Goal: Task Accomplishment & Management: Use online tool/utility

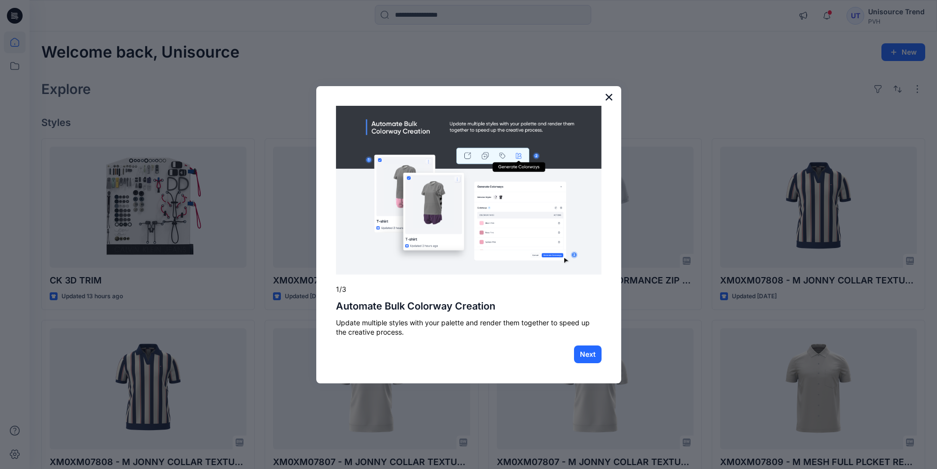
click at [607, 95] on button "×" at bounding box center [608, 97] width 9 height 16
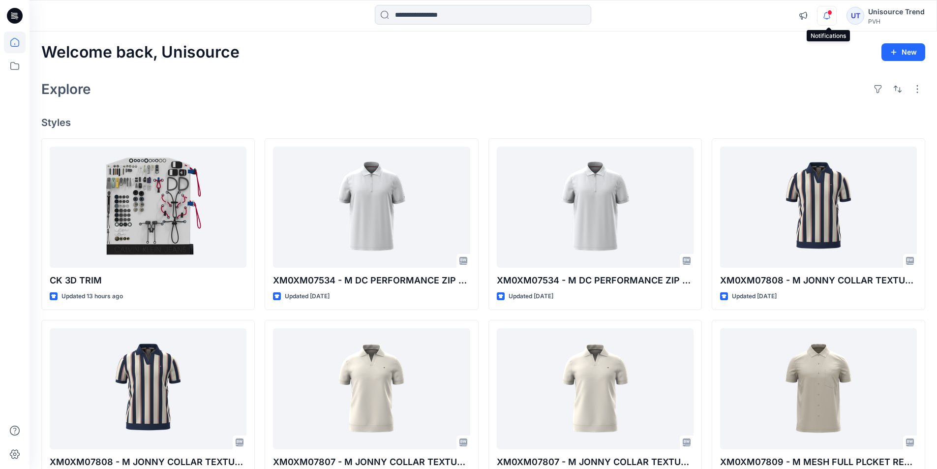
click at [831, 21] on icon "button" at bounding box center [826, 16] width 19 height 20
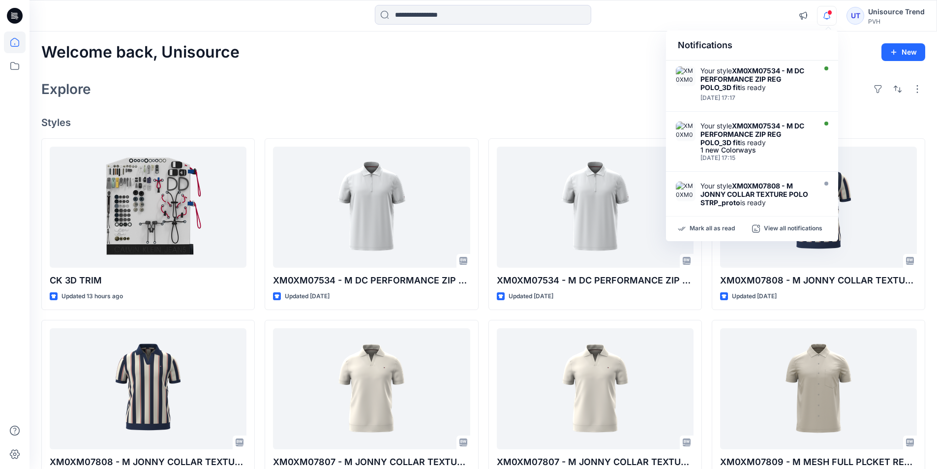
click at [695, 222] on div "Mark all as read View all notifications" at bounding box center [752, 228] width 172 height 25
click at [696, 226] on p "Mark all as read" at bounding box center [712, 228] width 45 height 9
click at [494, 17] on input at bounding box center [483, 15] width 216 height 20
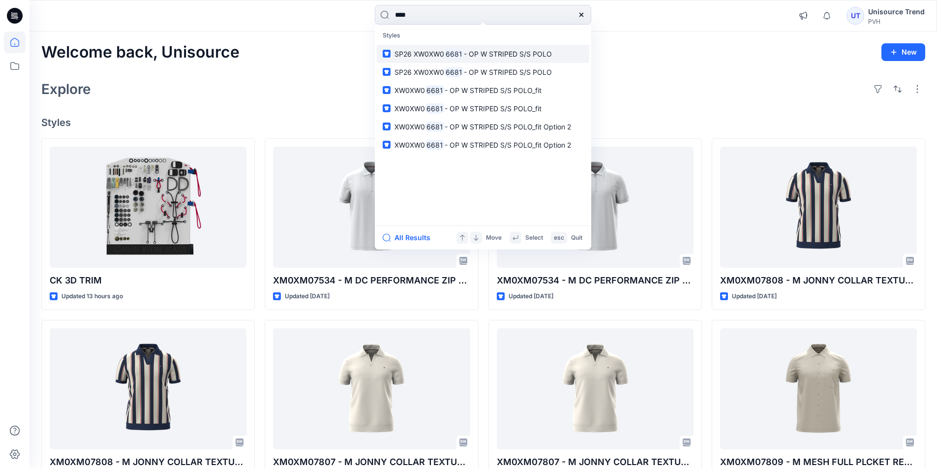
type input "****"
click at [491, 56] on span "- OP W STRIPED S/S POLO" at bounding box center [508, 54] width 88 height 8
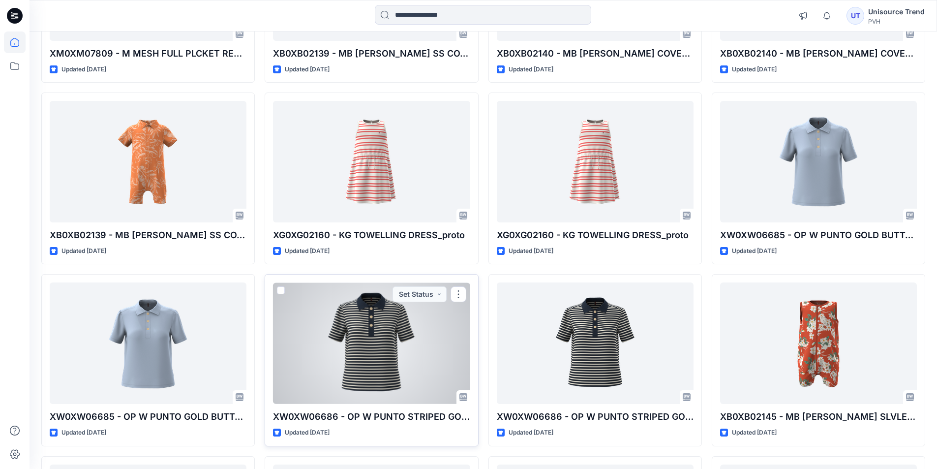
scroll to position [645, 0]
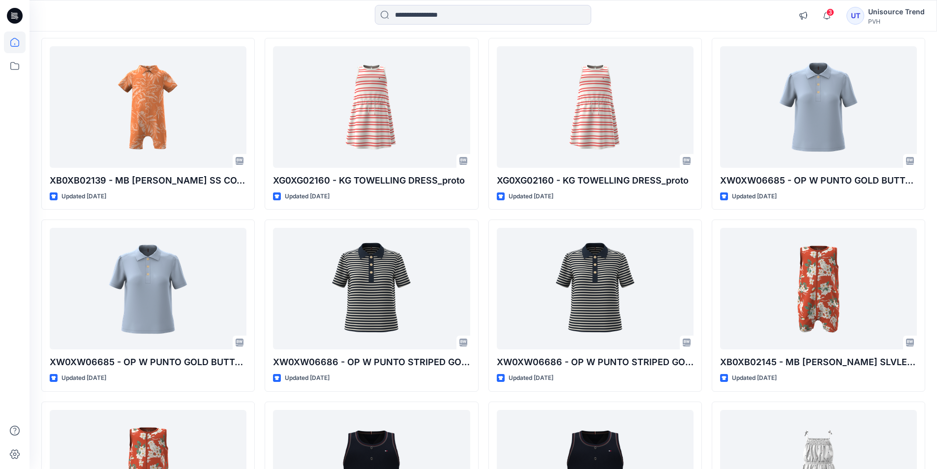
click at [8, 11] on icon at bounding box center [15, 15] width 16 height 31
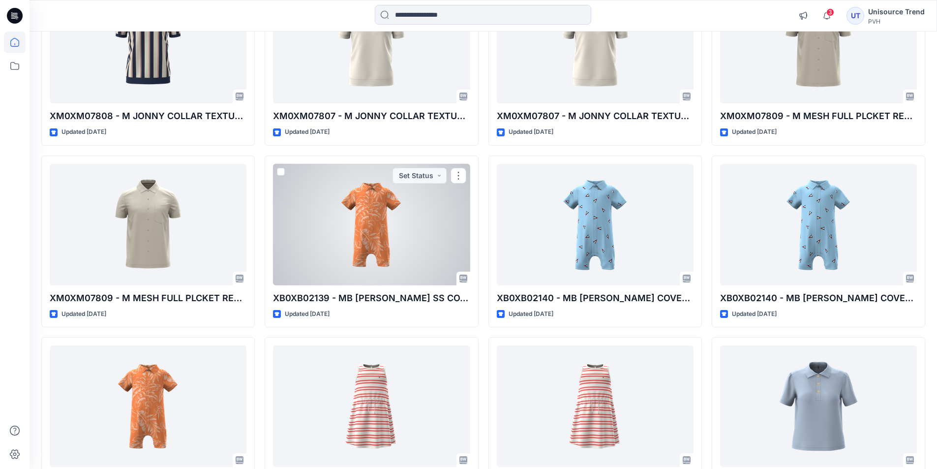
scroll to position [202, 0]
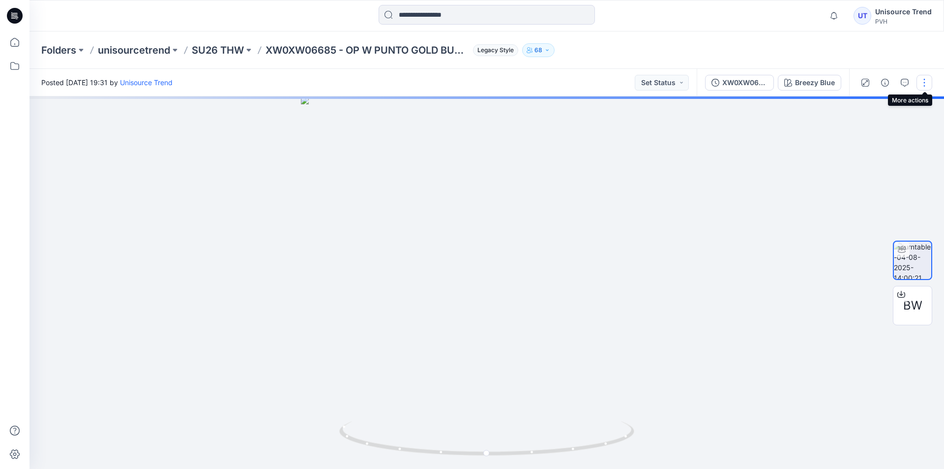
click at [925, 79] on button "button" at bounding box center [925, 83] width 16 height 16
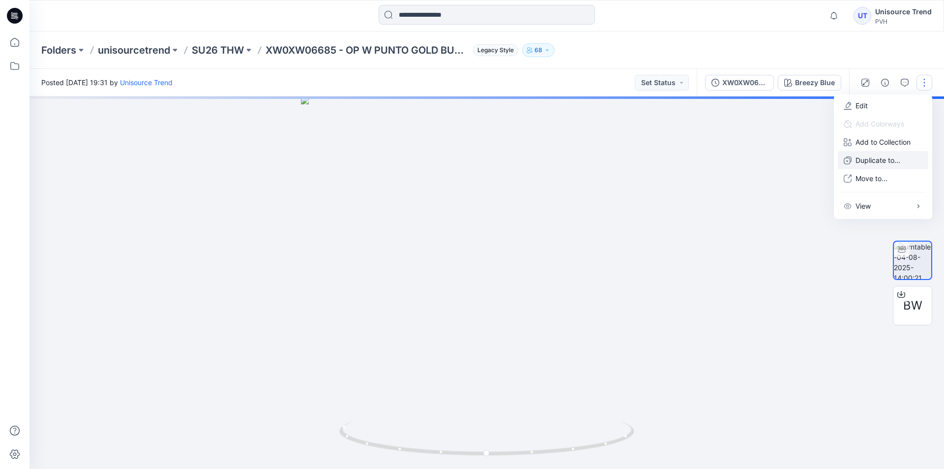
click at [899, 155] on p "Duplicate to..." at bounding box center [878, 160] width 45 height 10
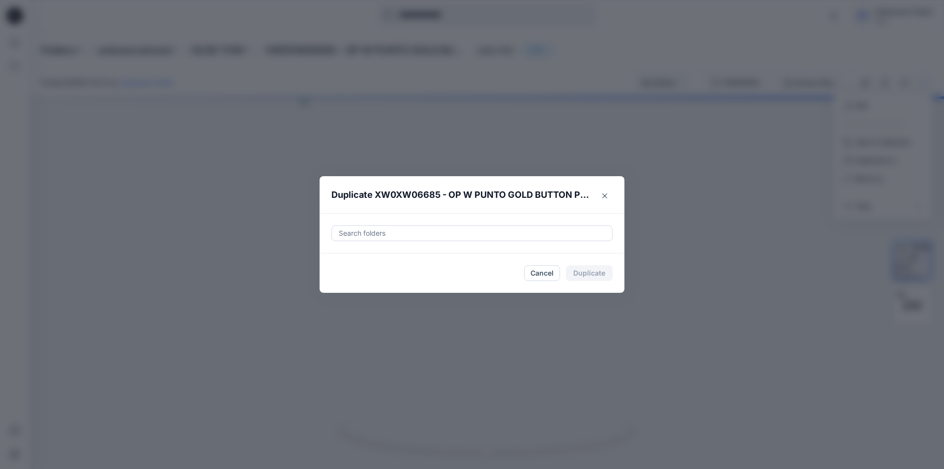
click at [422, 229] on div at bounding box center [472, 233] width 269 height 12
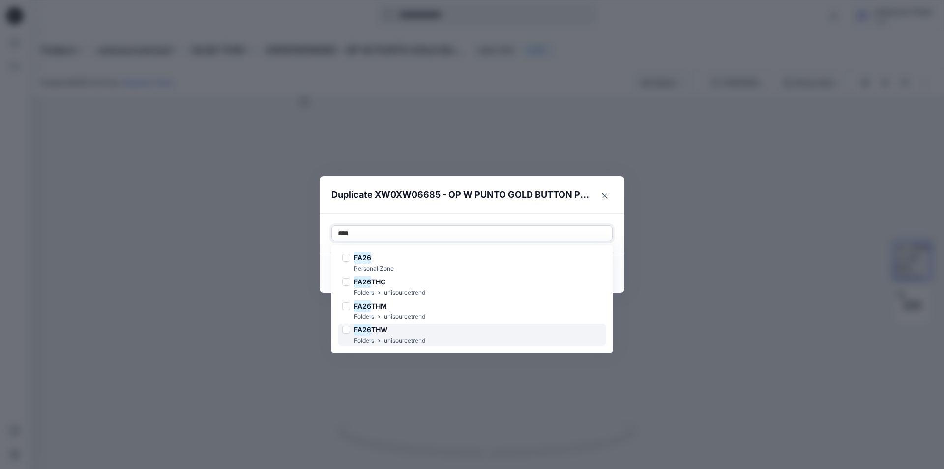
click at [345, 332] on div at bounding box center [346, 330] width 8 height 8
type input "****"
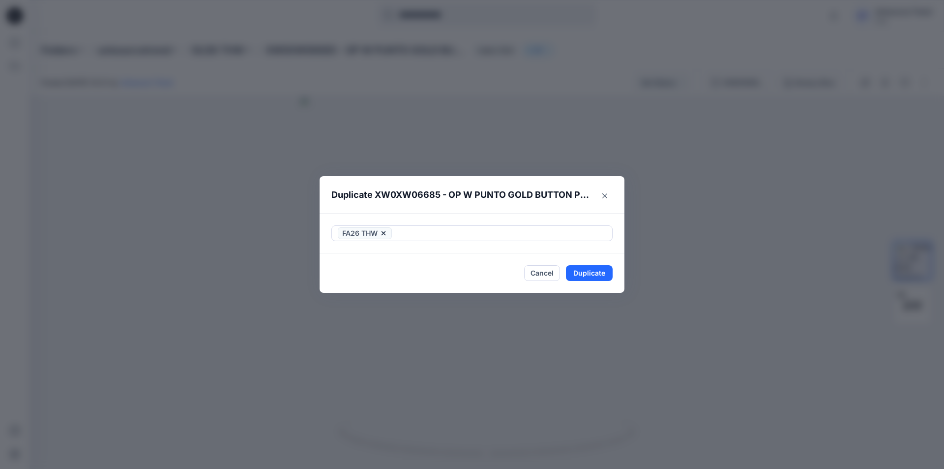
click at [326, 267] on footer "Cancel Duplicate" at bounding box center [472, 272] width 305 height 39
click at [603, 273] on button "Duplicate" at bounding box center [589, 273] width 47 height 16
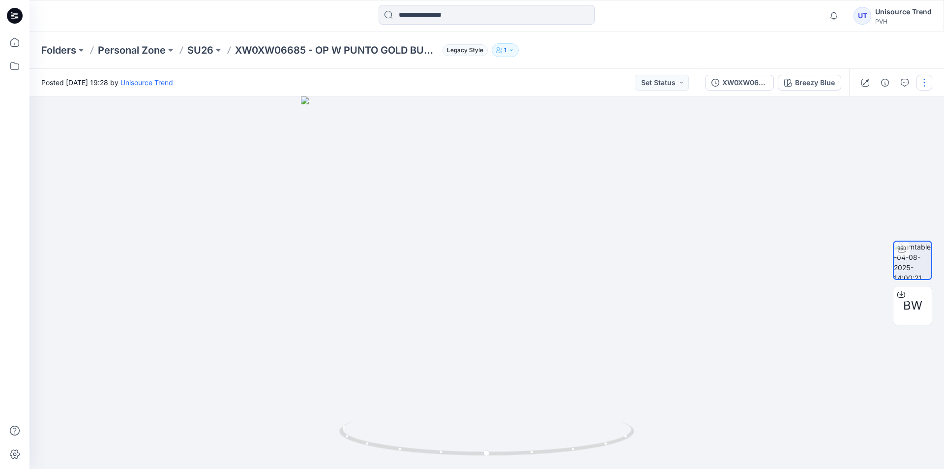
click at [928, 85] on button "button" at bounding box center [925, 83] width 16 height 16
click at [887, 154] on button "Duplicate to..." at bounding box center [883, 160] width 91 height 18
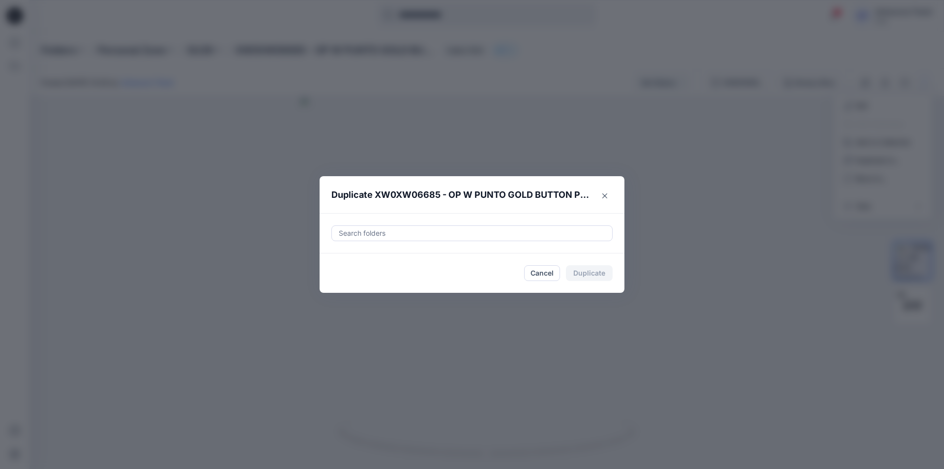
click at [376, 235] on div at bounding box center [472, 233] width 269 height 12
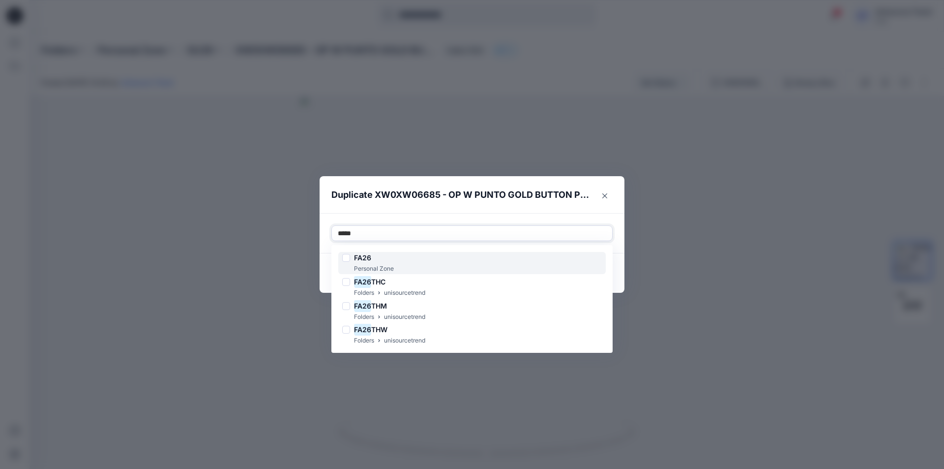
click at [348, 258] on div at bounding box center [346, 258] width 8 height 8
type input "****"
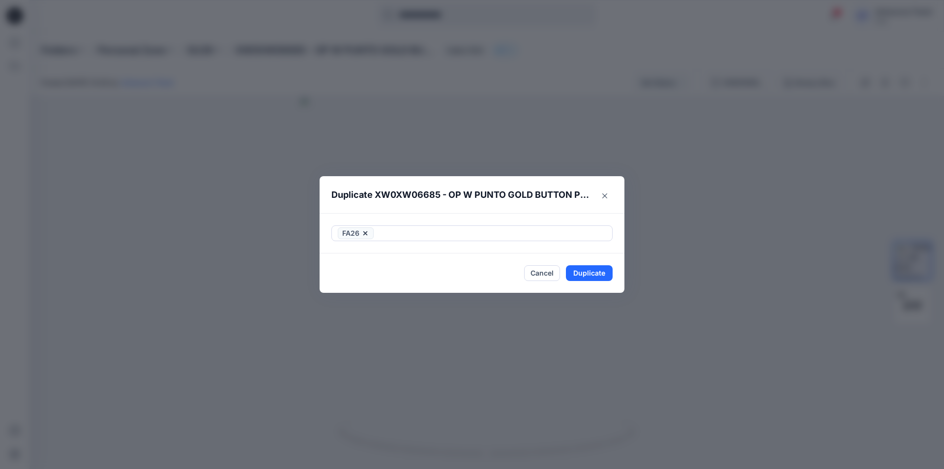
click at [326, 281] on footer "Cancel Duplicate" at bounding box center [472, 272] width 305 height 39
click at [597, 274] on button "Duplicate" at bounding box center [589, 273] width 47 height 16
click at [603, 194] on icon "Close" at bounding box center [605, 195] width 5 height 5
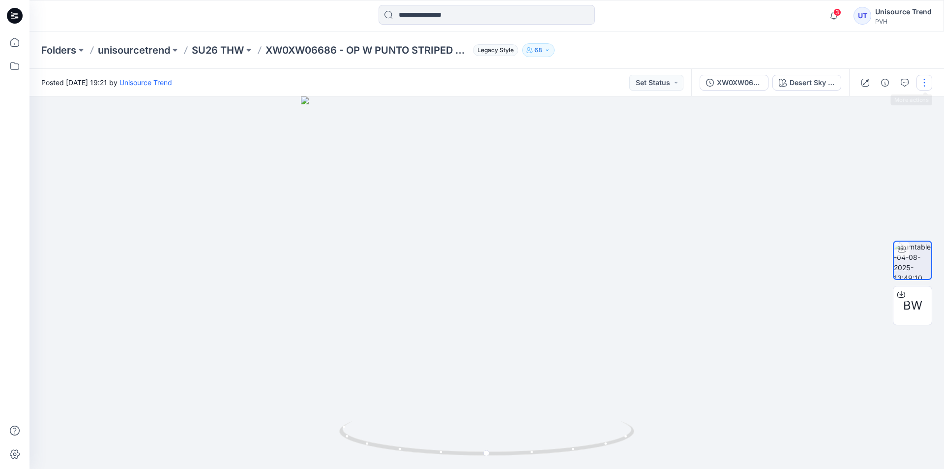
click at [927, 83] on button "button" at bounding box center [925, 83] width 16 height 16
click at [870, 154] on button "Duplicate to..." at bounding box center [883, 160] width 91 height 18
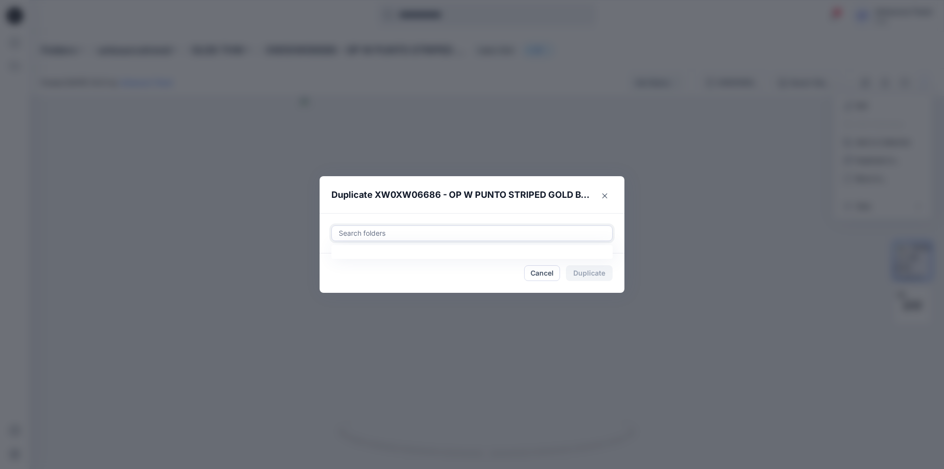
click at [348, 226] on div "Search folders" at bounding box center [472, 233] width 280 height 15
click at [344, 257] on div at bounding box center [346, 258] width 8 height 8
type input "********"
click at [324, 282] on footer "Cancel Duplicate" at bounding box center [472, 272] width 305 height 39
click at [590, 272] on button "Duplicate" at bounding box center [589, 273] width 47 height 16
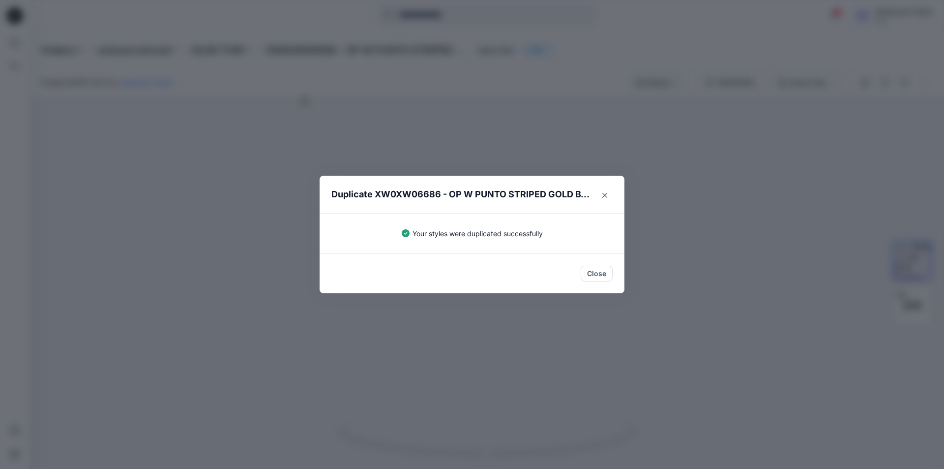
click at [593, 273] on button "Close" at bounding box center [597, 274] width 32 height 16
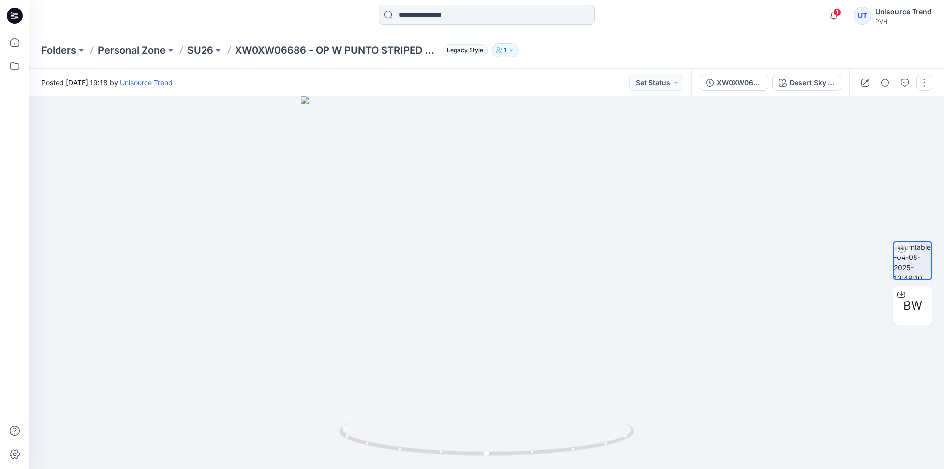
click at [927, 80] on button "button" at bounding box center [925, 83] width 16 height 16
click at [874, 164] on p "Duplicate to..." at bounding box center [878, 160] width 45 height 10
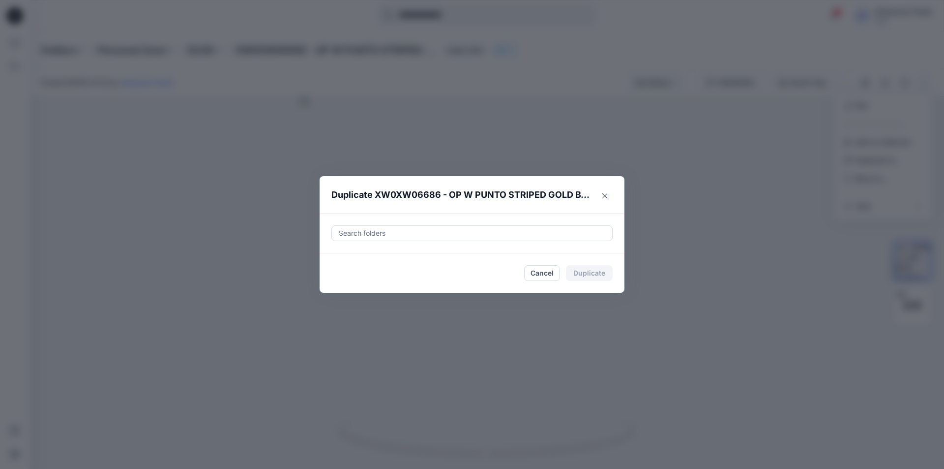
click at [377, 232] on div at bounding box center [472, 233] width 269 height 12
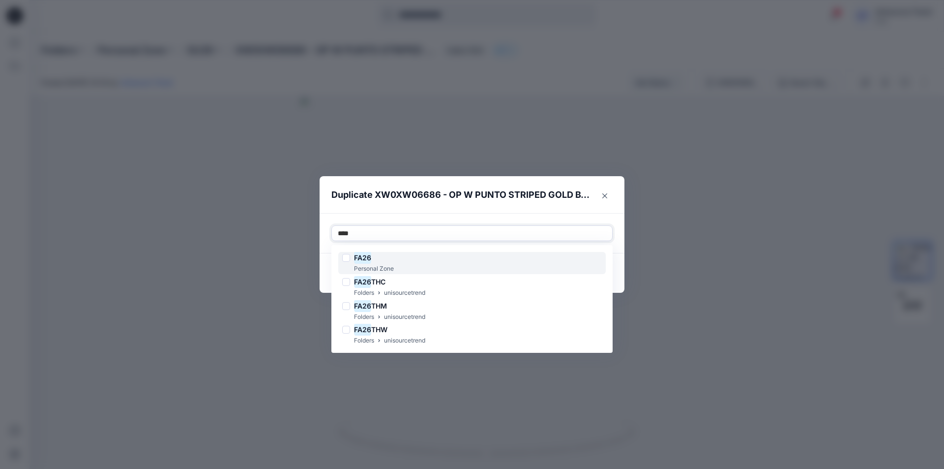
click at [346, 260] on div at bounding box center [346, 258] width 8 height 8
type input "****"
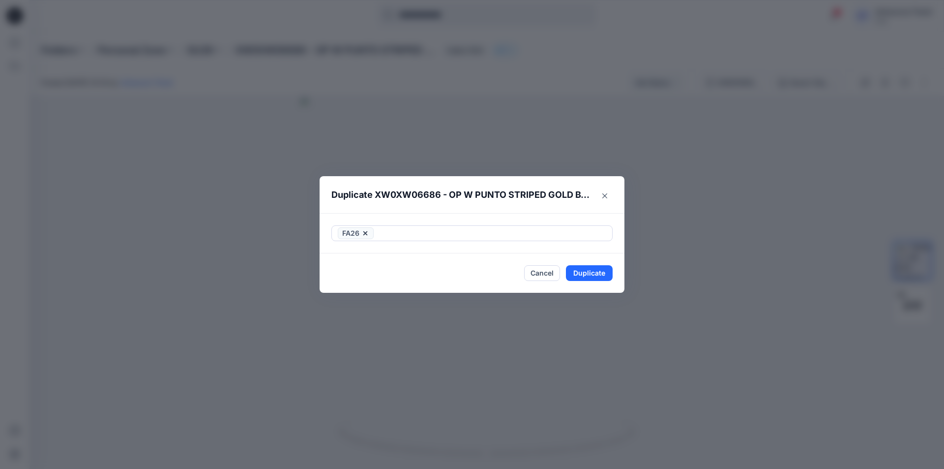
click at [323, 281] on footer "Cancel Duplicate" at bounding box center [472, 272] width 305 height 39
click at [602, 278] on button "Duplicate" at bounding box center [589, 273] width 47 height 16
click at [602, 278] on button "Close" at bounding box center [597, 274] width 32 height 16
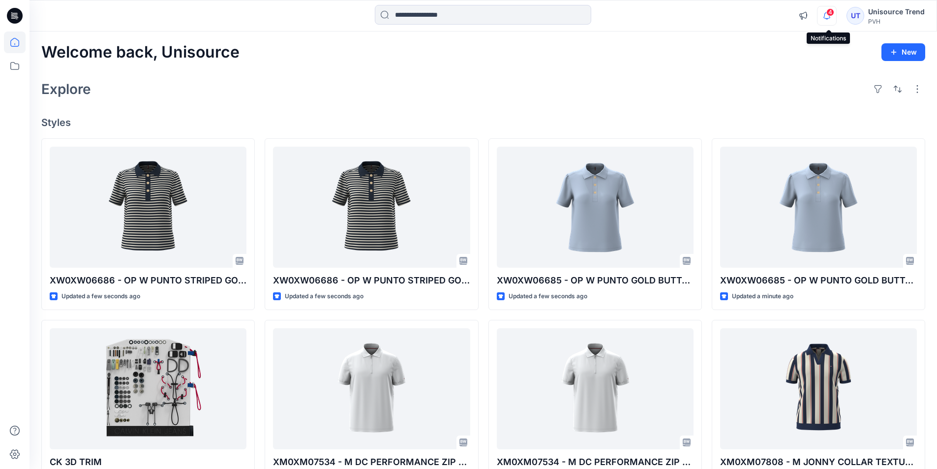
click at [828, 15] on icon "button" at bounding box center [826, 16] width 19 height 20
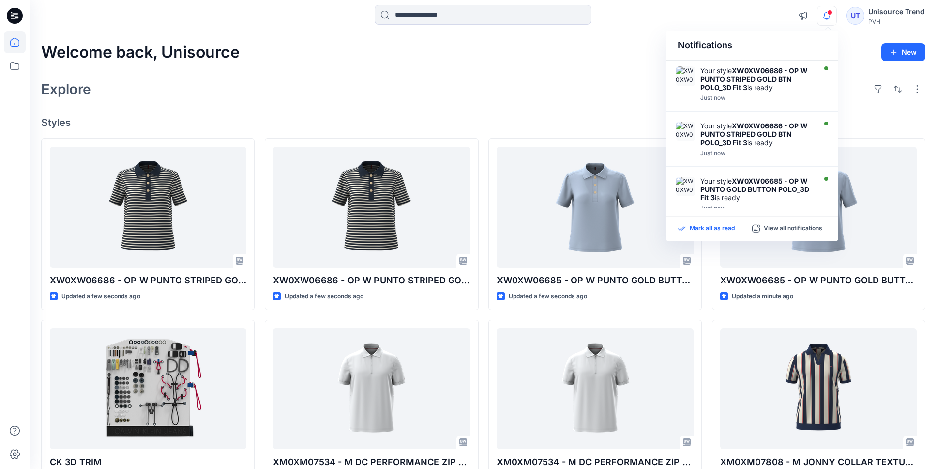
click at [722, 227] on p "Mark all as read" at bounding box center [712, 228] width 45 height 9
